Goal: Task Accomplishment & Management: Use online tool/utility

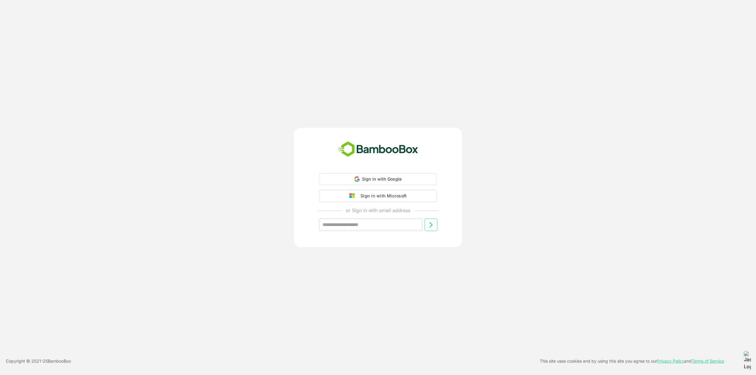
click at [363, 196] on div "Sign in with Microsoft" at bounding box center [381, 196] width 49 height 8
click at [375, 195] on div "Sign in with Microsoft" at bounding box center [381, 196] width 49 height 8
click at [362, 197] on div "Sign in with Microsoft" at bounding box center [381, 196] width 49 height 8
click at [367, 197] on div "Sign in with Microsoft" at bounding box center [381, 196] width 49 height 8
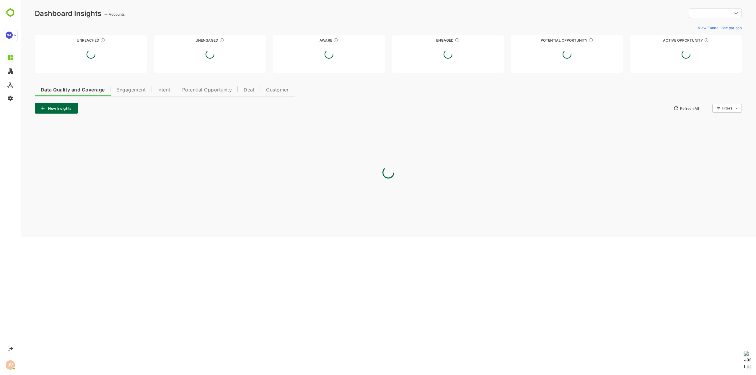
type input "**********"
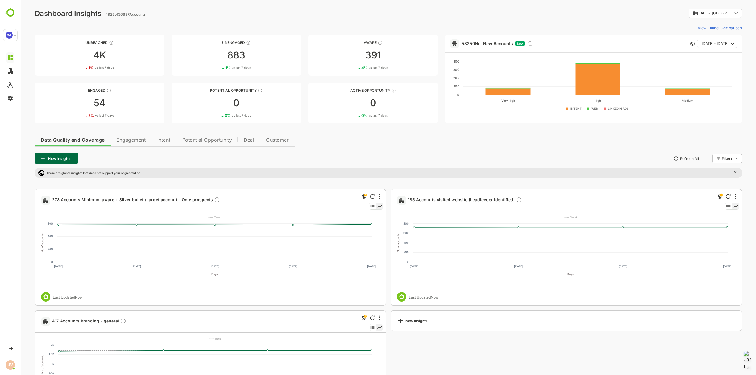
click at [289, 19] on div "**********" at bounding box center [388, 218] width 735 height 437
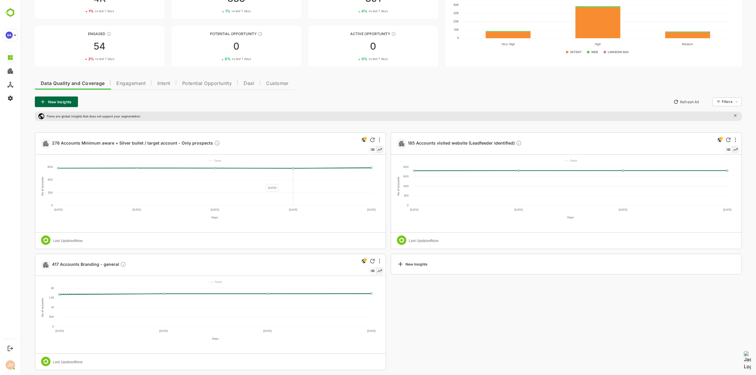
scroll to position [59, 0]
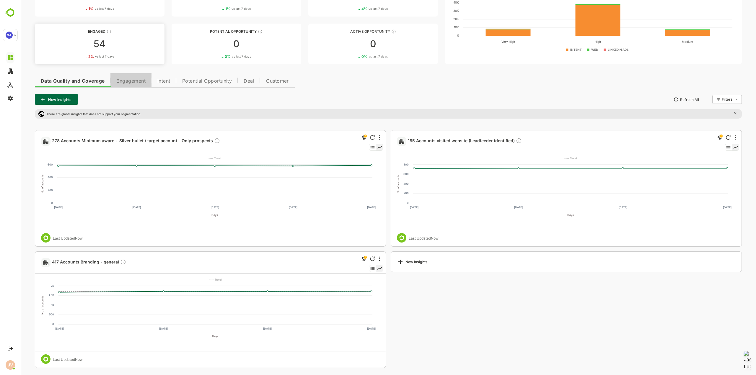
click at [138, 83] on span "Engagement" at bounding box center [130, 81] width 29 height 5
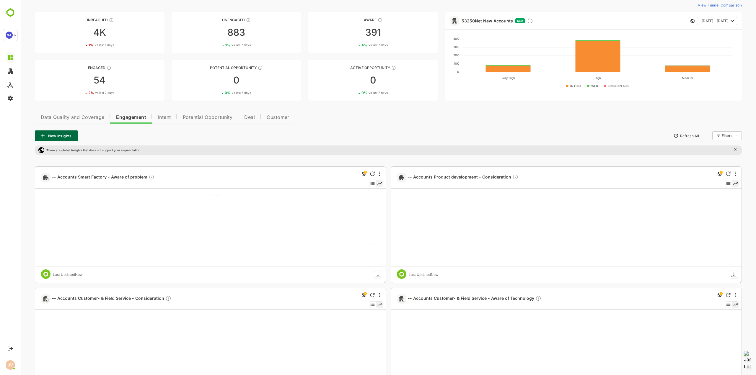
scroll to position [30, 0]
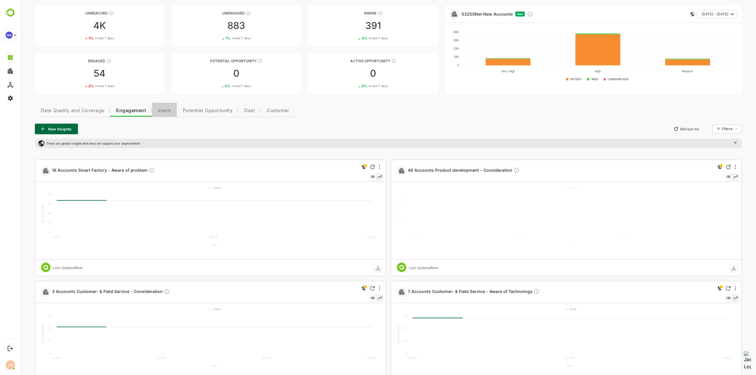
click at [172, 107] on button "Intent" at bounding box center [164, 110] width 25 height 14
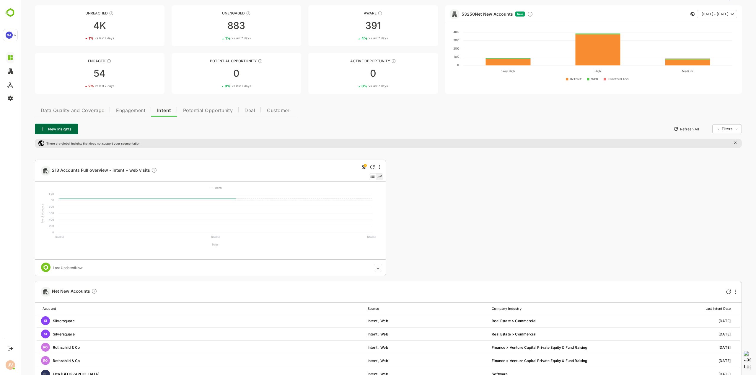
click at [132, 115] on button "Engagement" at bounding box center [130, 110] width 41 height 14
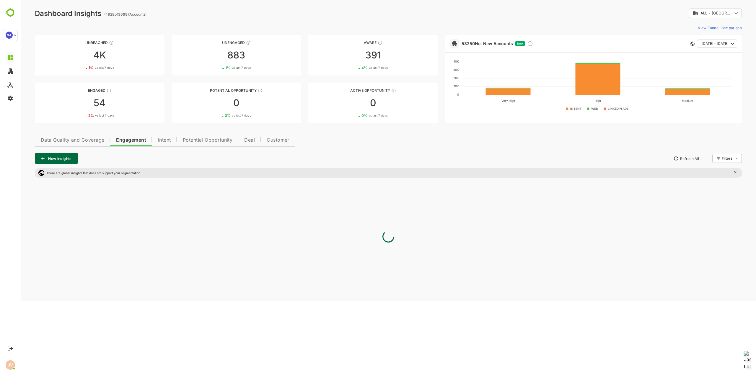
scroll to position [0, 0]
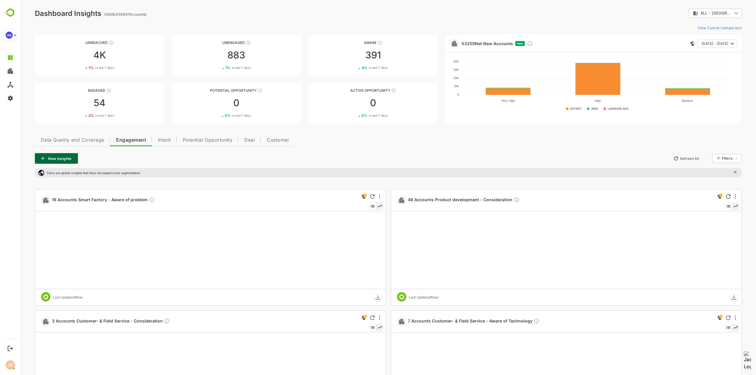
click at [728, 206] on icon at bounding box center [728, 206] width 4 height 2
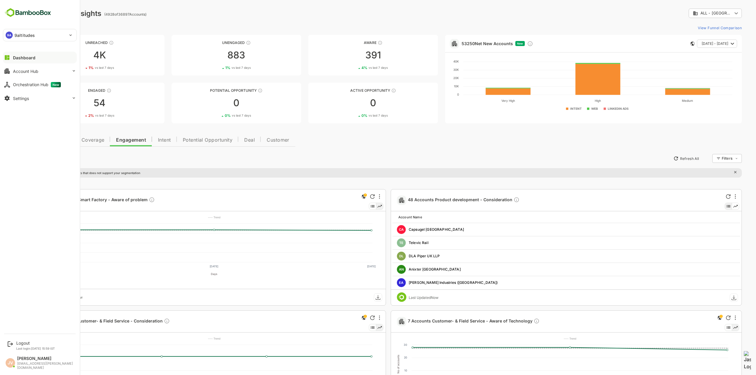
click at [12, 13] on img at bounding box center [28, 12] width 50 height 11
click at [25, 85] on div "Orchestration Hub New" at bounding box center [37, 84] width 48 height 5
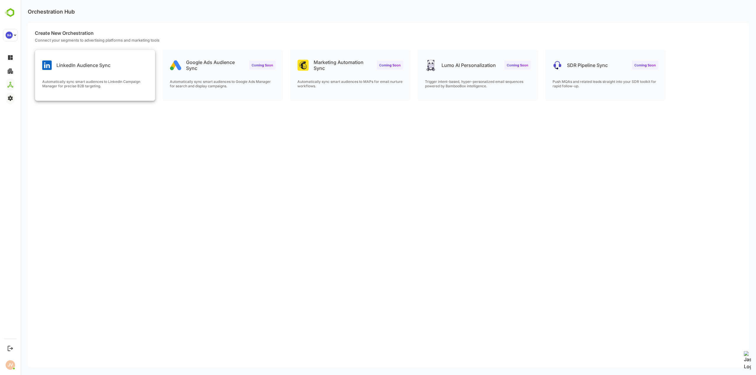
click at [79, 64] on p "LinkedIn Audience Sync" at bounding box center [83, 65] width 54 height 6
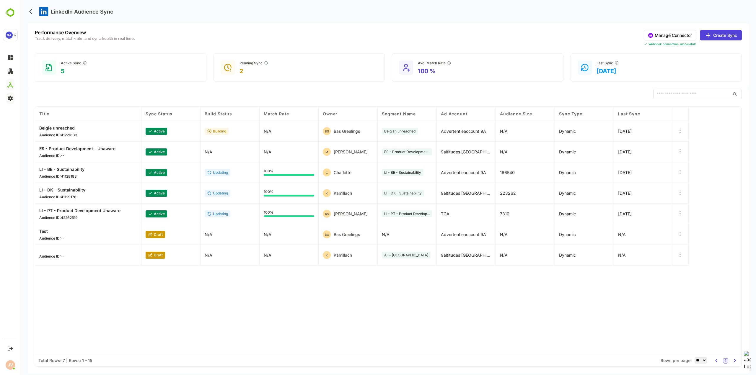
click at [681, 35] on button "Manage Connector" at bounding box center [669, 35] width 53 height 10
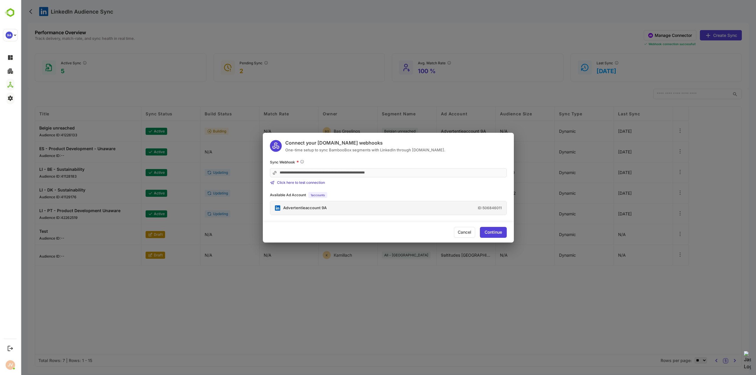
click at [285, 208] on div "Advertentieaccount 9A" at bounding box center [304, 208] width 43 height 4
click at [467, 235] on div "Cancel" at bounding box center [464, 232] width 21 height 11
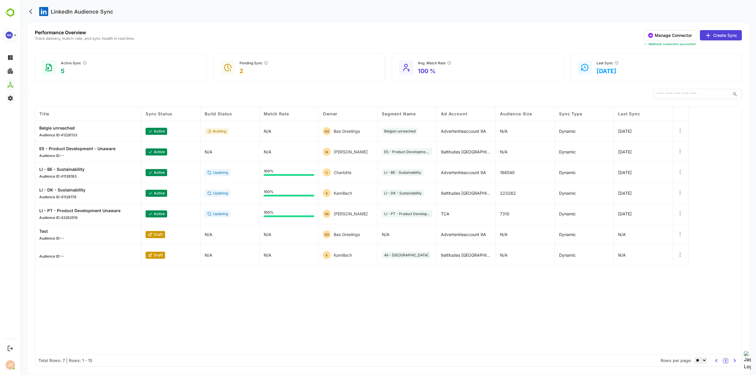
click at [64, 129] on p "Belgie unreached" at bounding box center [58, 127] width 38 height 5
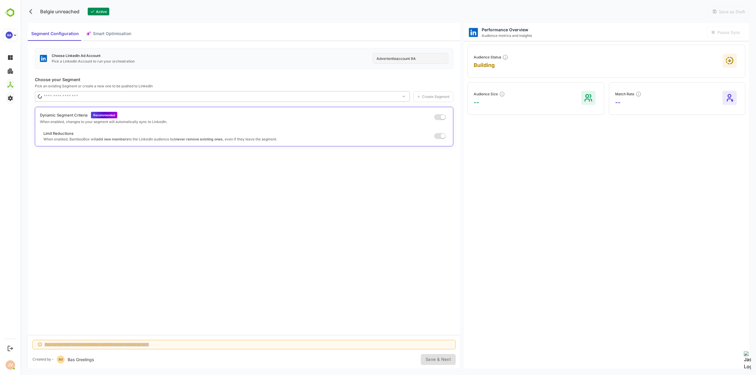
type input "**********"
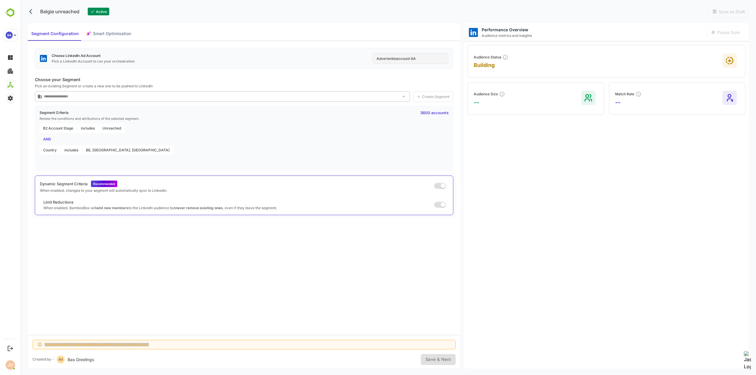
click at [112, 32] on span "Smart Optimisation" at bounding box center [112, 33] width 38 height 7
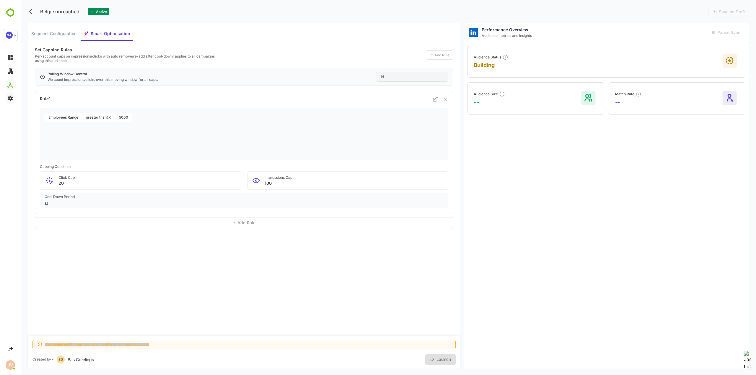
click at [64, 31] on span "Segment Configuration" at bounding box center [53, 33] width 45 height 7
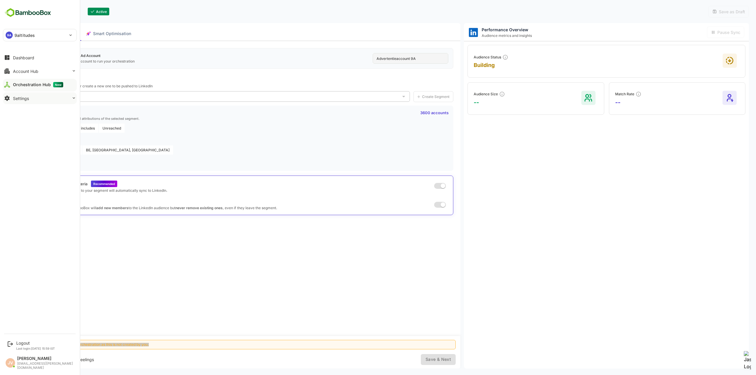
click at [11, 10] on img at bounding box center [28, 12] width 50 height 11
